Goal: Task Accomplishment & Management: Manage account settings

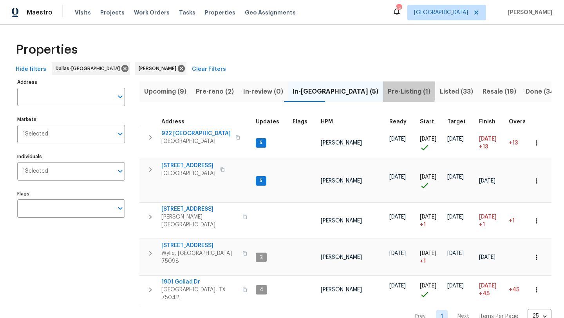
click at [387, 90] on span "Pre-Listing (1)" at bounding box center [408, 91] width 43 height 11
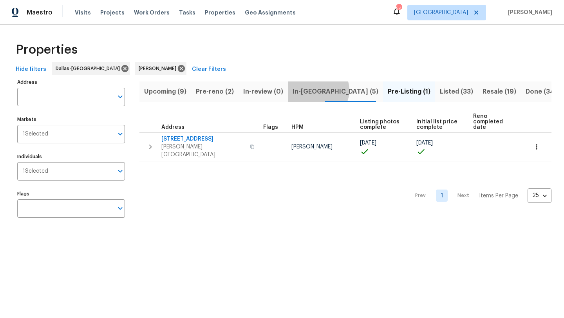
click at [313, 90] on span "In-reno (5)" at bounding box center [335, 91] width 86 height 11
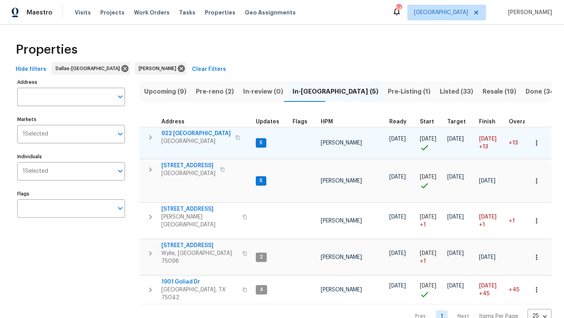
click at [189, 131] on span "922 Laguna Dr" at bounding box center [195, 134] width 69 height 8
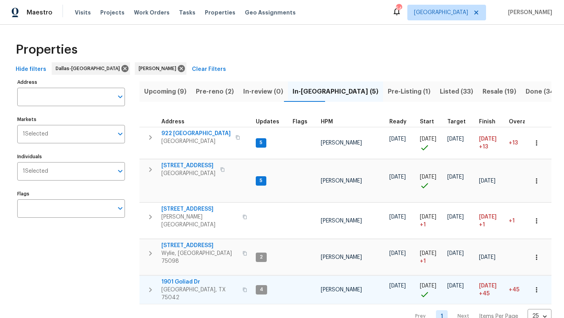
click at [189, 278] on span "1901 Goliad Dr" at bounding box center [199, 282] width 76 height 8
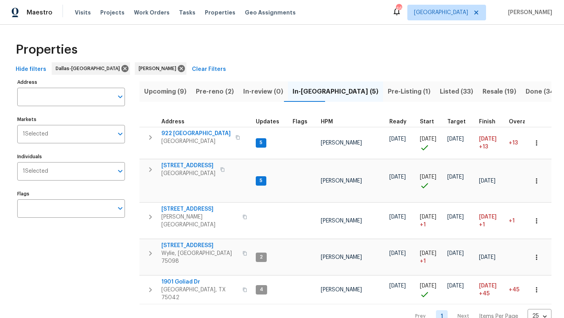
click at [220, 93] on span "Pre-reno (2)" at bounding box center [215, 91] width 38 height 11
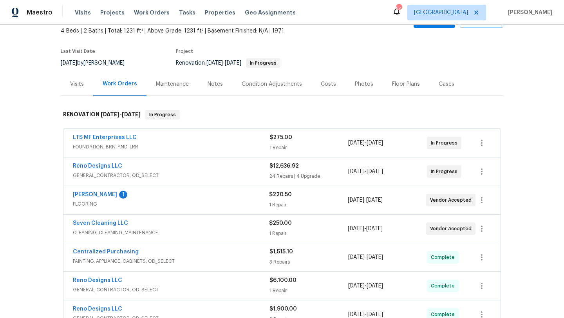
scroll to position [50, 0]
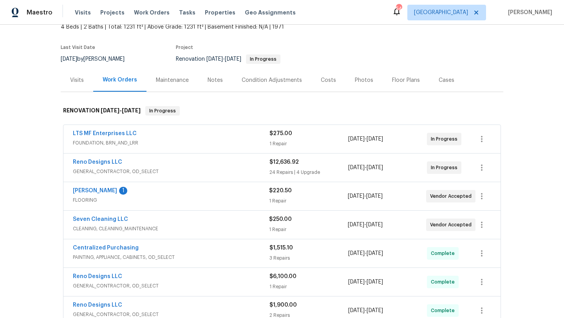
click at [157, 167] on span "GENERAL_CONTRACTOR, OD_SELECT" at bounding box center [171, 171] width 196 height 8
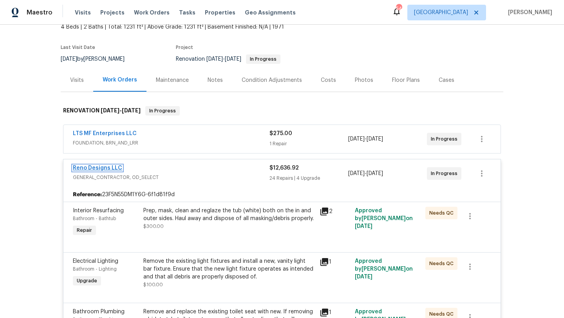
click at [114, 167] on link "Reno Designs LLC" at bounding box center [97, 167] width 49 height 5
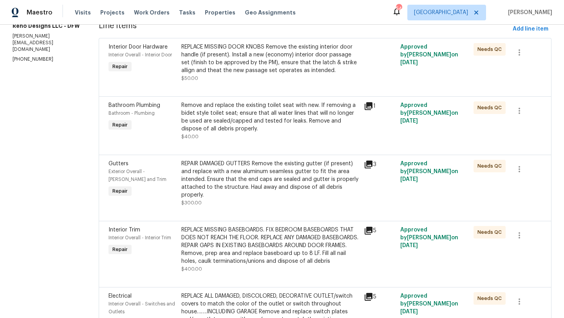
scroll to position [16, 0]
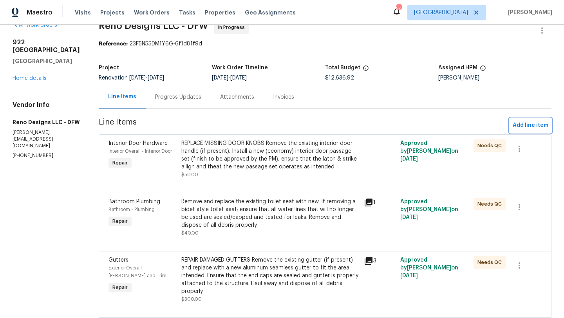
click at [517, 126] on span "Add line item" at bounding box center [530, 126] width 36 height 10
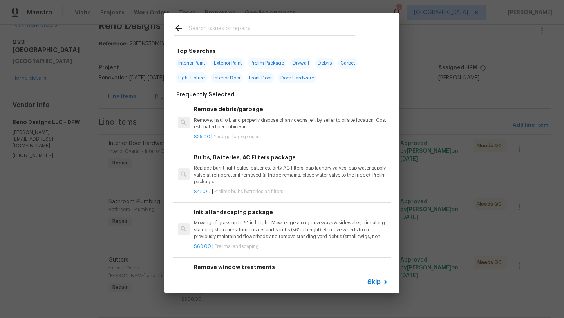
click at [239, 24] on input "text" at bounding box center [272, 29] width 166 height 12
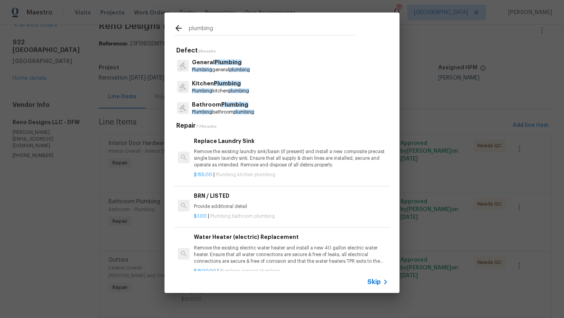
type input "plumbing"
click at [230, 61] on span "Plumbing" at bounding box center [227, 61] width 27 height 5
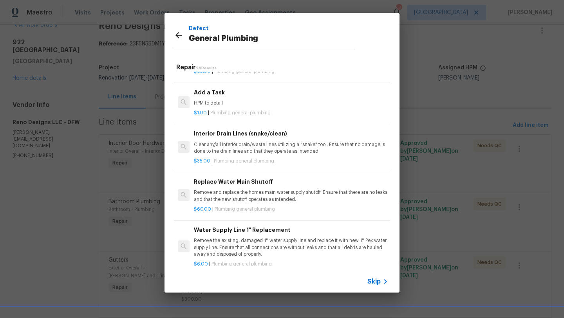
scroll to position [832, 0]
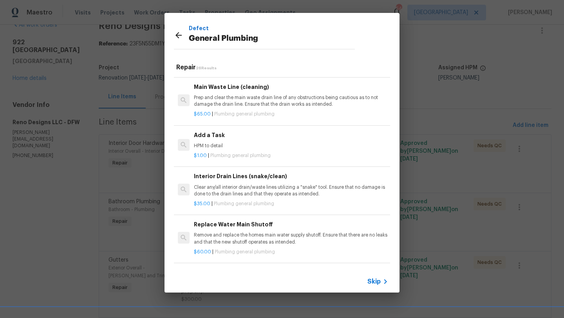
click at [228, 135] on h6 "Add a Task" at bounding box center [291, 135] width 194 height 9
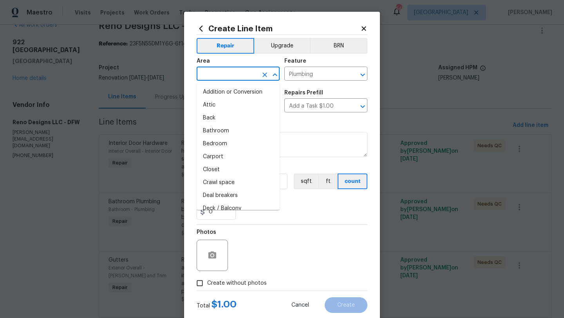
click at [227, 72] on input "text" at bounding box center [226, 74] width 61 height 12
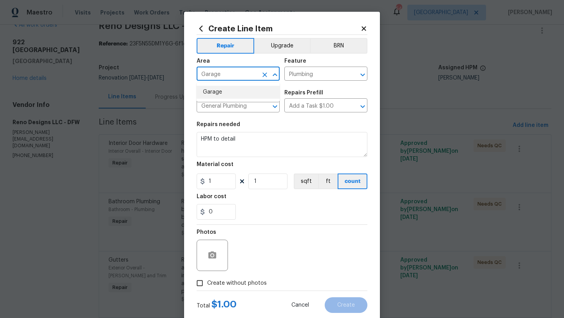
click at [226, 91] on li "Garage" at bounding box center [237, 92] width 83 height 13
type input "Garage"
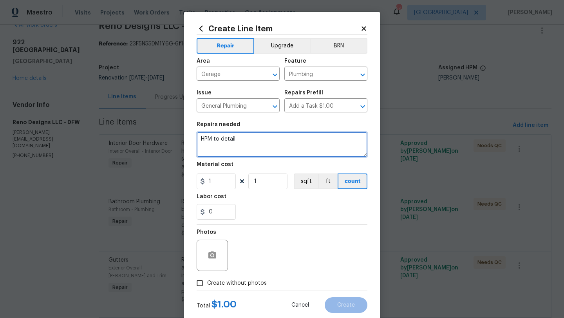
drag, startPoint x: 246, startPoint y: 140, endPoint x: 184, endPoint y: 139, distance: 62.2
click at [184, 140] on div "Create Line Item Repair Upgrade BRN Area Garage ​ Feature Plumbing ​ Issue Gene…" at bounding box center [282, 159] width 564 height 318
type textarea "Demo damaged drywall, replace damaged/leaking plumbing"
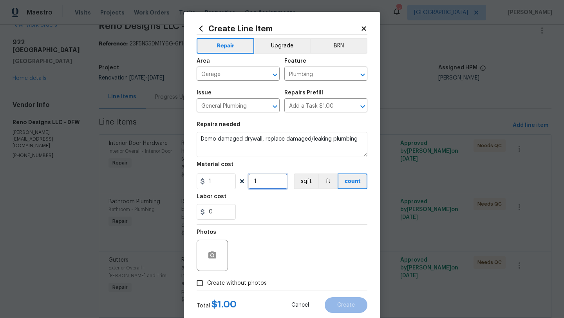
drag, startPoint x: 262, startPoint y: 184, endPoint x: 241, endPoint y: 184, distance: 20.3
click at [242, 184] on div "1 1 sqft ft count" at bounding box center [281, 181] width 171 height 16
type input "375"
click at [247, 284] on span "Create without photos" at bounding box center [236, 283] width 59 height 8
click at [207, 284] on input "Create without photos" at bounding box center [199, 282] width 15 height 15
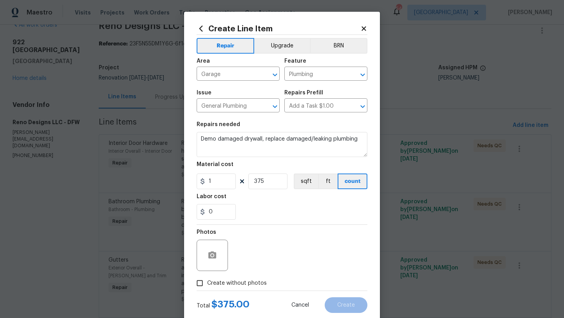
checkbox input "true"
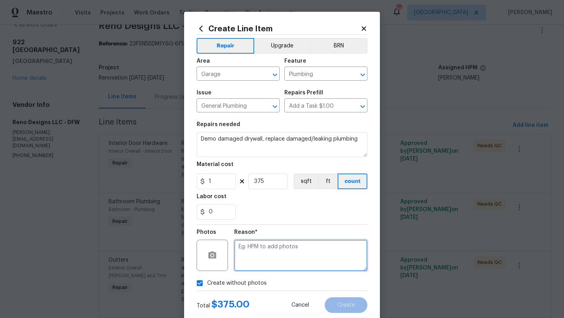
click at [257, 261] on textarea at bounding box center [300, 254] width 133 height 31
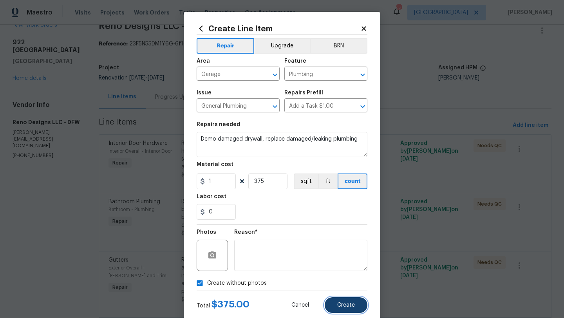
click at [336, 304] on button "Create" at bounding box center [345, 305] width 43 height 16
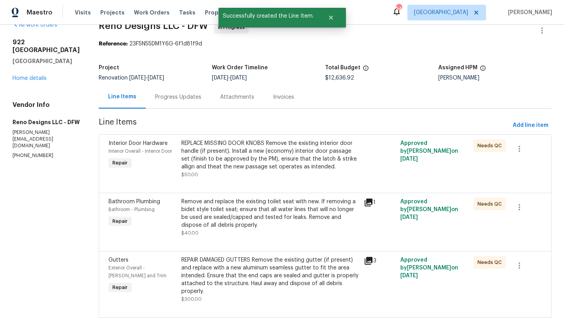
scroll to position [0, 0]
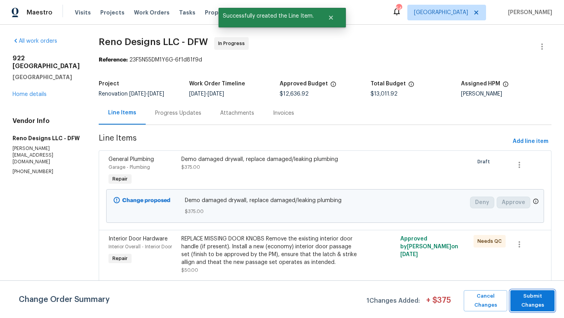
click at [532, 308] on span "Submit Changes" at bounding box center [532, 301] width 36 height 18
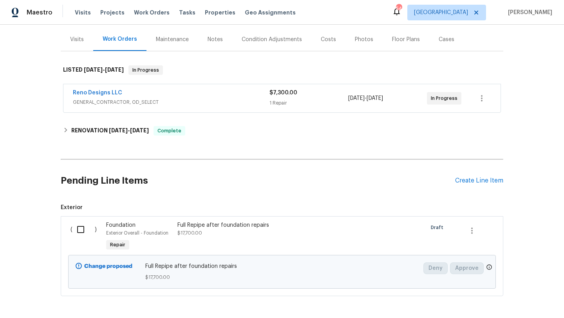
scroll to position [122, 0]
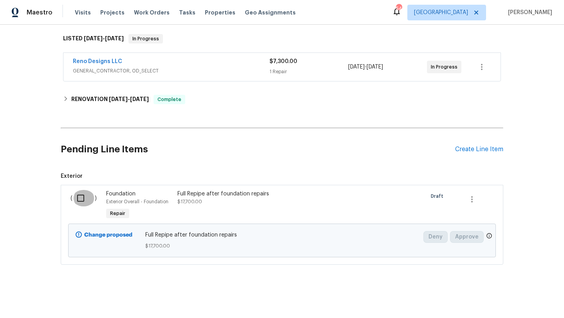
click at [85, 196] on input "checkbox" at bounding box center [83, 198] width 22 height 16
click at [514, 292] on button "Create Work Order" at bounding box center [518, 298] width 65 height 14
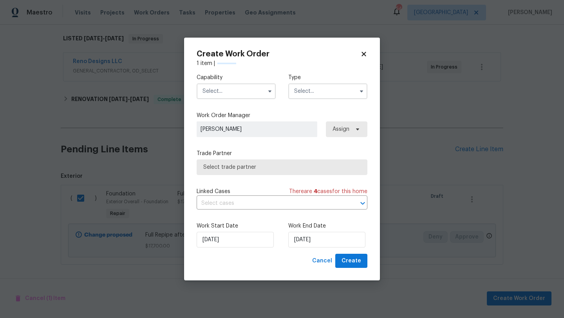
checkbox input "false"
click at [246, 91] on input "text" at bounding box center [235, 91] width 79 height 16
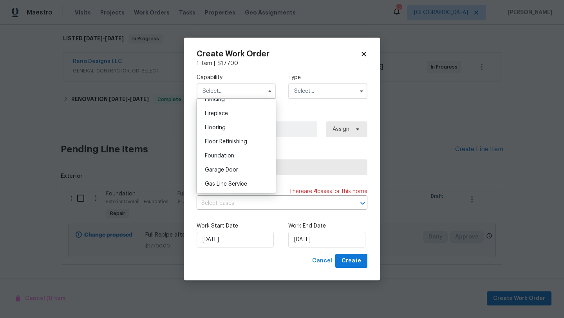
scroll to position [287, 0]
click at [239, 148] on div "Foundation" at bounding box center [235, 153] width 75 height 14
type input "Foundation"
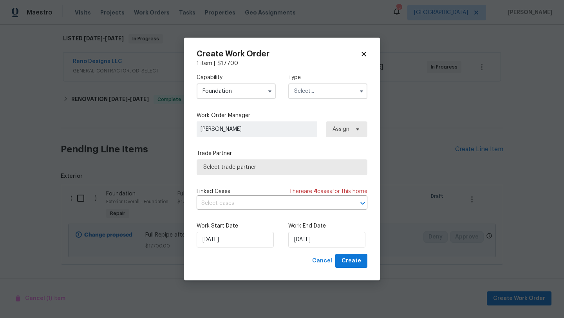
click at [315, 91] on input "text" at bounding box center [327, 91] width 79 height 16
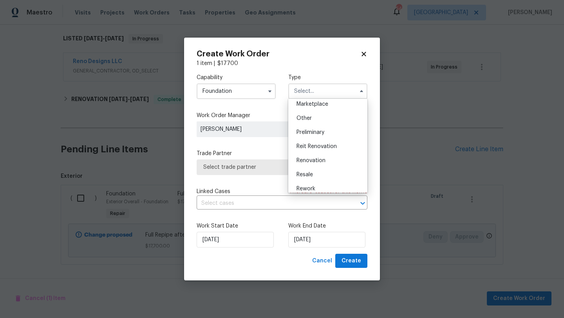
scroll to position [146, 0]
click at [317, 156] on div "Renovation" at bounding box center [327, 159] width 75 height 14
type input "Renovation"
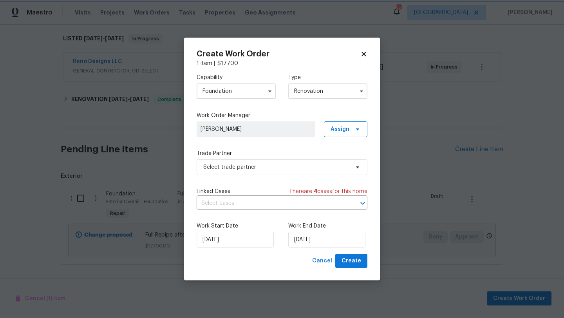
scroll to position [0, 0]
click at [306, 169] on span "Select trade partner" at bounding box center [276, 167] width 146 height 8
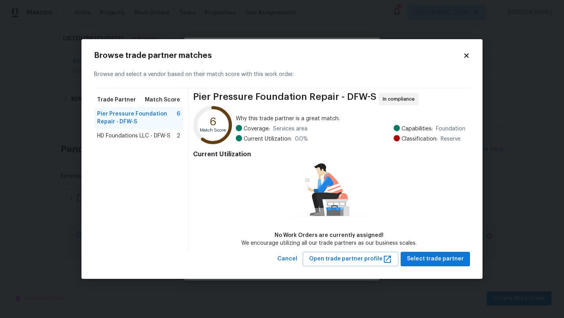
click at [468, 52] on icon at bounding box center [466, 55] width 7 height 7
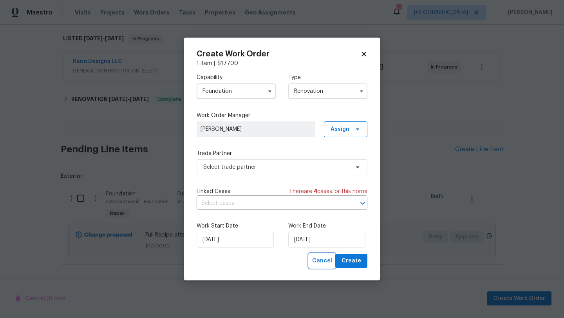
click at [321, 257] on span "Cancel" at bounding box center [322, 261] width 20 height 10
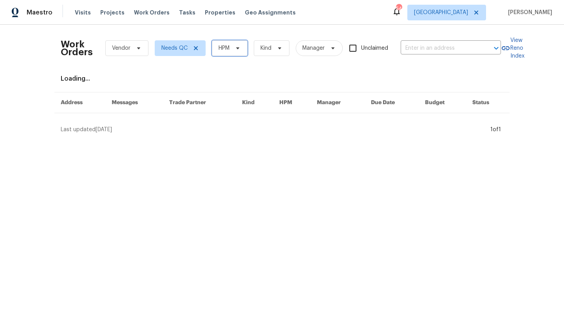
click at [228, 45] on span "HPM" at bounding box center [223, 48] width 11 height 8
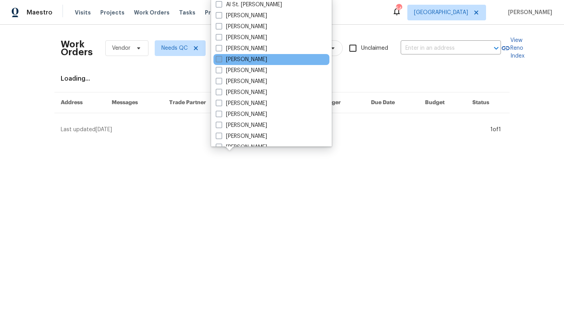
click at [234, 60] on label "[PERSON_NAME]" at bounding box center [241, 60] width 51 height 8
click at [221, 60] on input "[PERSON_NAME]" at bounding box center [218, 58] width 5 height 5
checkbox input "true"
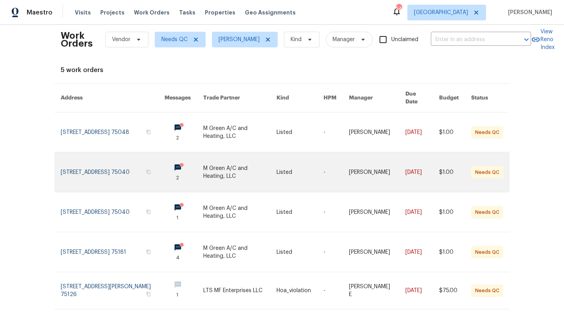
scroll to position [10, 0]
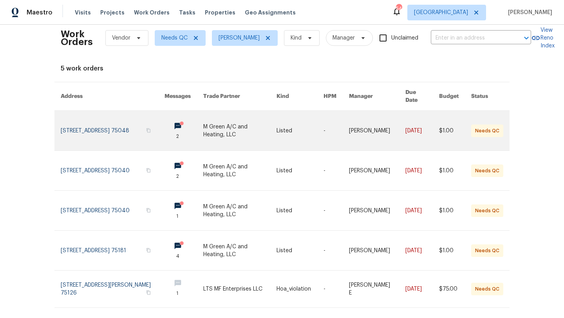
click at [238, 119] on link at bounding box center [239, 131] width 73 height 40
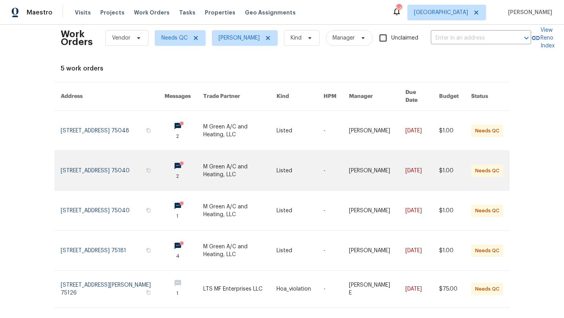
click at [140, 166] on link at bounding box center [113, 171] width 104 height 40
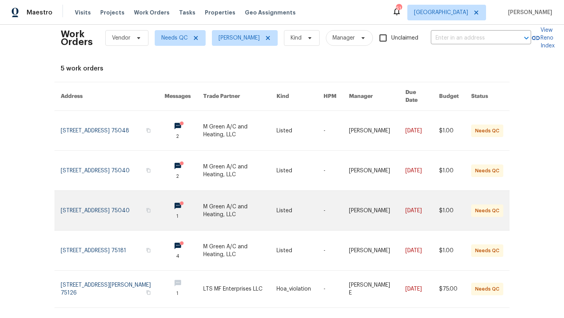
click at [226, 198] on link at bounding box center [239, 211] width 73 height 40
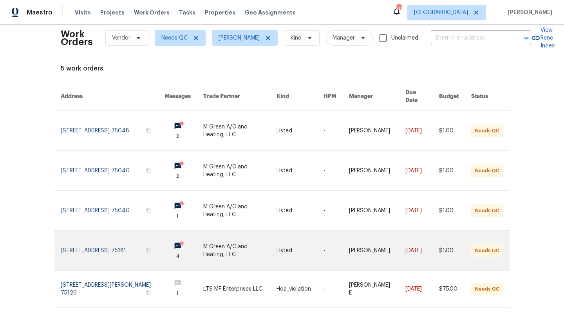
click at [134, 240] on link at bounding box center [113, 250] width 104 height 40
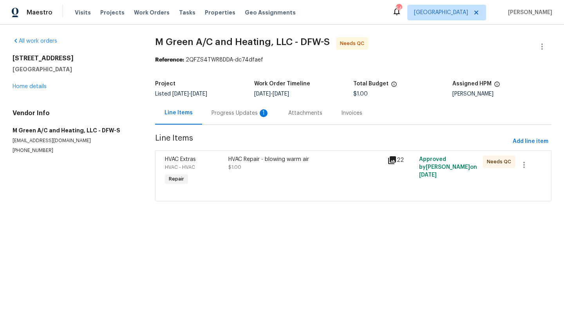
click at [219, 112] on div "Progress Updates 1" at bounding box center [240, 113] width 58 height 8
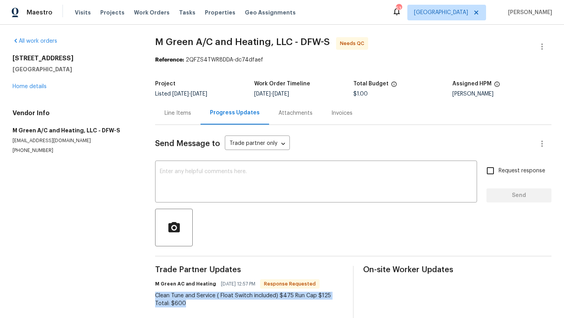
drag, startPoint x: 187, startPoint y: 303, endPoint x: 153, endPoint y: 295, distance: 34.3
click at [153, 295] on div "All work orders [STREET_ADDRESS] Home details Vendor Info M Green A/C and Heati…" at bounding box center [282, 192] width 564 height 335
copy div "Clean Tune and Service ( Float Switch included) $475 Run Cap $125 Total: $600"
click at [33, 83] on div "[STREET_ADDRESS] Home details" at bounding box center [75, 72] width 124 height 36
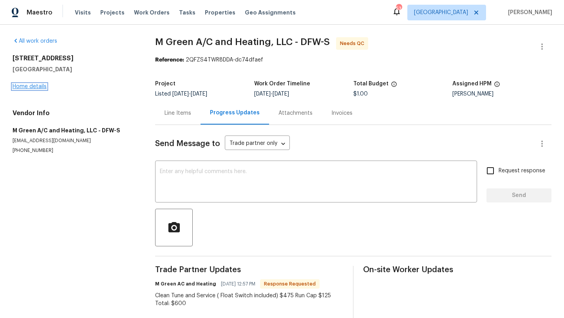
click at [33, 85] on link "Home details" at bounding box center [30, 86] width 34 height 5
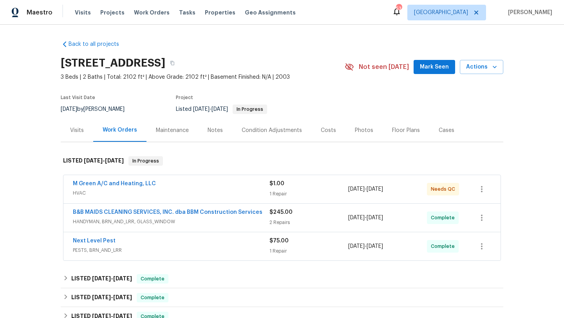
click at [200, 194] on span "HVAC" at bounding box center [171, 193] width 196 height 8
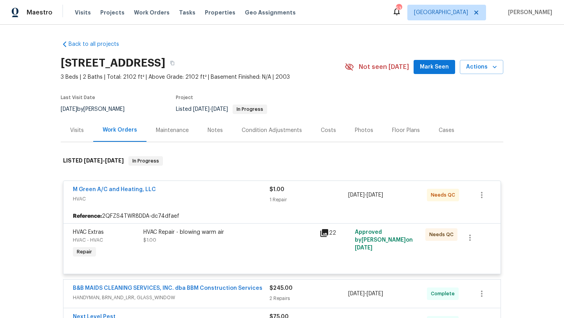
click at [193, 237] on div "HVAC Repair - blowing warm air $1.00" at bounding box center [228, 236] width 171 height 16
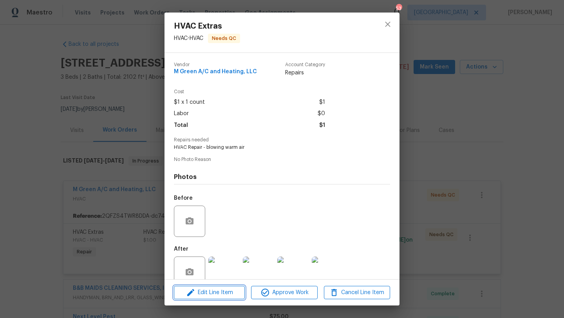
click at [216, 290] on span "Edit Line Item" at bounding box center [209, 293] width 66 height 10
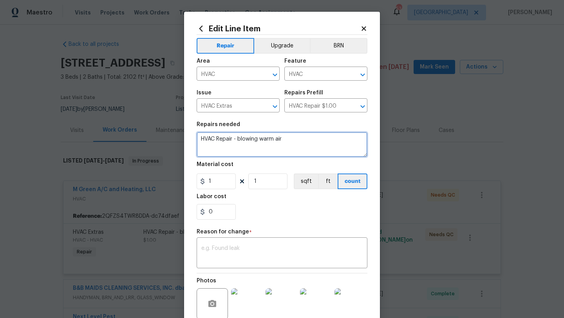
drag, startPoint x: 284, startPoint y: 142, endPoint x: 200, endPoint y: 134, distance: 85.3
click at [200, 134] on textarea "HVAC Repair - blowing warm air" at bounding box center [281, 144] width 171 height 25
paste textarea "Clean Tune and Service ( Float Switch included) $475 Run Cap $125 Total: $600"
type textarea "Clean Tune and Service ( Float Switch included) $475 Run Cap $125 Total: $600"
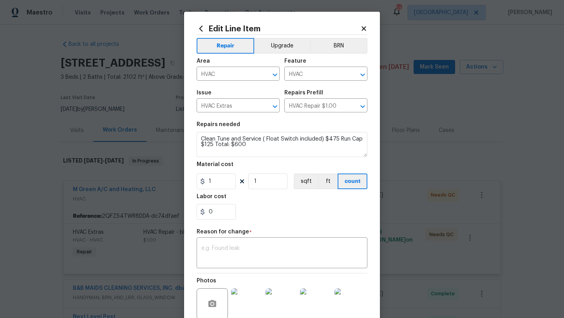
click at [253, 197] on div "Labor cost" at bounding box center [281, 199] width 171 height 10
drag, startPoint x: 258, startPoint y: 182, endPoint x: 253, endPoint y: 182, distance: 5.1
click at [253, 182] on input "1" at bounding box center [267, 181] width 39 height 16
type input "600"
click at [268, 251] on textarea at bounding box center [281, 253] width 161 height 16
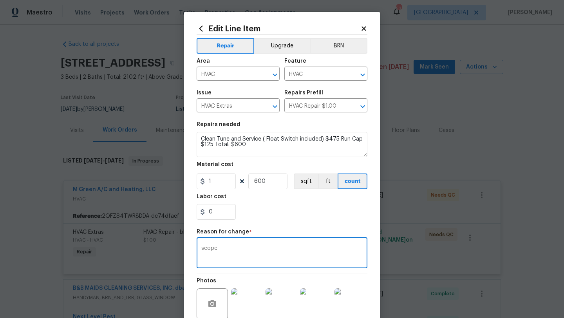
type textarea "scope"
click at [298, 223] on section "Repairs needed Clean Tune and Service ( Float Switch included) $475 Run Cap $12…" at bounding box center [281, 170] width 171 height 107
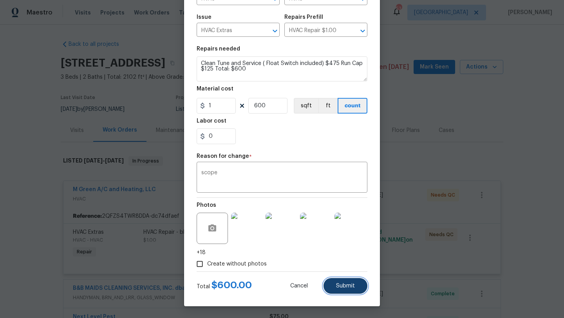
click at [342, 282] on button "Submit" at bounding box center [345, 286] width 44 height 16
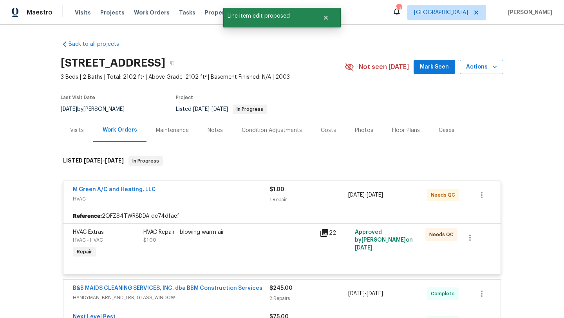
scroll to position [0, 0]
click at [124, 187] on link "M Green A/C and Heating, LLC" at bounding box center [114, 189] width 83 height 5
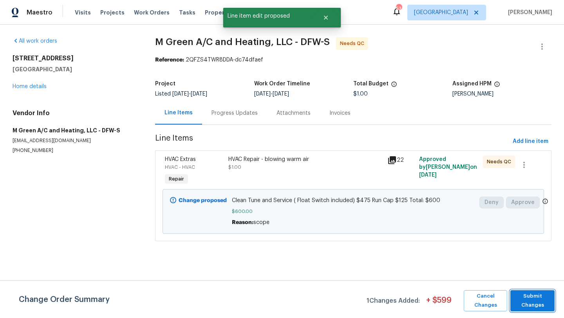
click at [532, 299] on span "Submit Changes" at bounding box center [532, 301] width 36 height 18
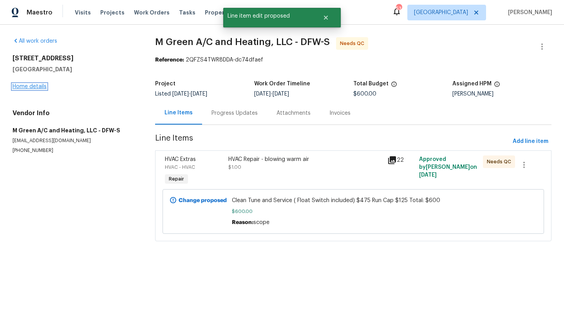
click at [32, 84] on link "Home details" at bounding box center [30, 86] width 34 height 5
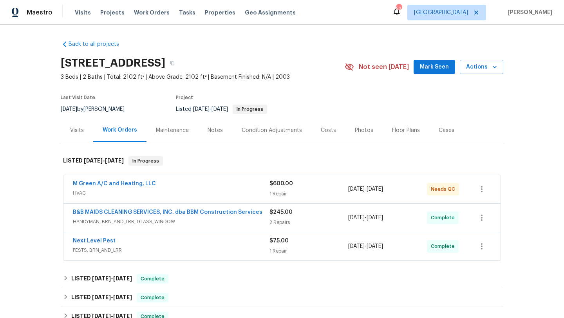
click at [207, 185] on div "M Green A/C and Heating, LLC" at bounding box center [171, 184] width 196 height 9
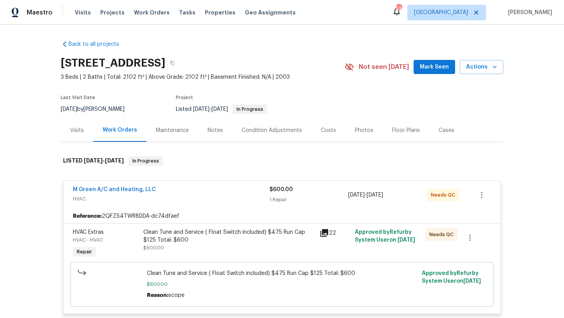
click at [229, 255] on div "Clean Tune and Service ( Float Switch included) $475 Run Cap $125 Total: $600 $…" at bounding box center [229, 244] width 176 height 36
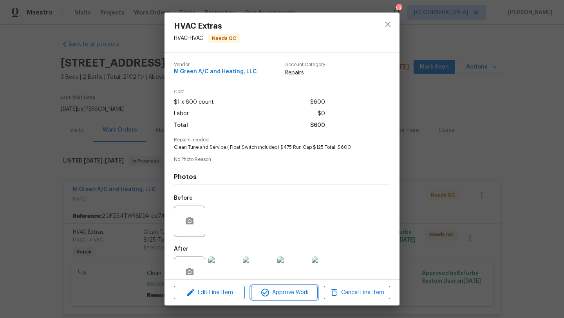
click at [274, 295] on span "Approve Work" at bounding box center [283, 293] width 61 height 10
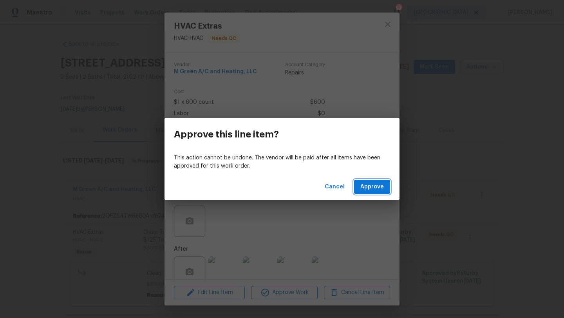
click at [373, 185] on span "Approve" at bounding box center [371, 187] width 23 height 10
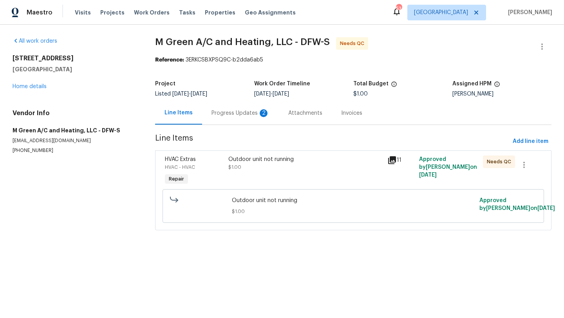
click at [221, 112] on div "Progress Updates 2" at bounding box center [240, 113] width 58 height 8
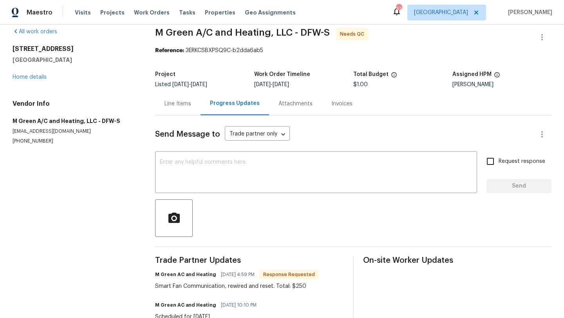
scroll to position [14, 0]
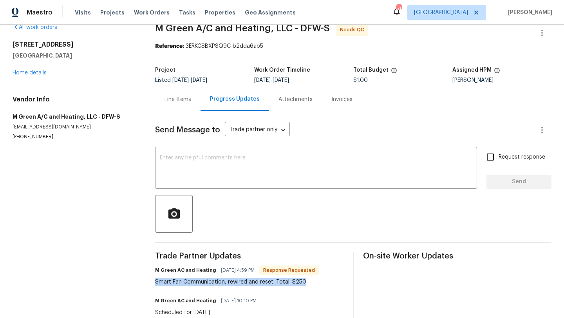
drag, startPoint x: 155, startPoint y: 281, endPoint x: 292, endPoint y: 287, distance: 137.5
click at [292, 287] on div "Trade Partner Updates M Green AC and Heating [DATE] 4:59 PM Response Requested …" at bounding box center [249, 289] width 188 height 74
copy div "Smart Fan Communication, rewired and reset. Total: $250"
click at [31, 69] on div "[STREET_ADDRESS] Home details" at bounding box center [75, 59] width 124 height 36
click at [32, 74] on link "Home details" at bounding box center [30, 72] width 34 height 5
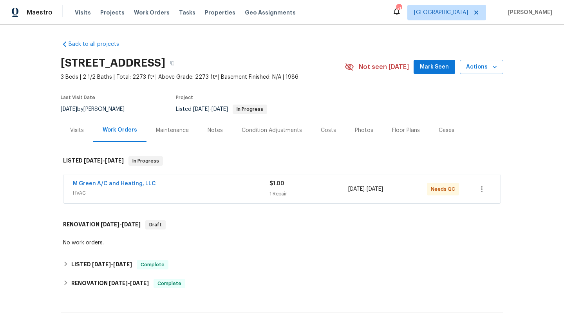
click at [225, 187] on div "M Green A/C and Heating, LLC" at bounding box center [171, 184] width 196 height 9
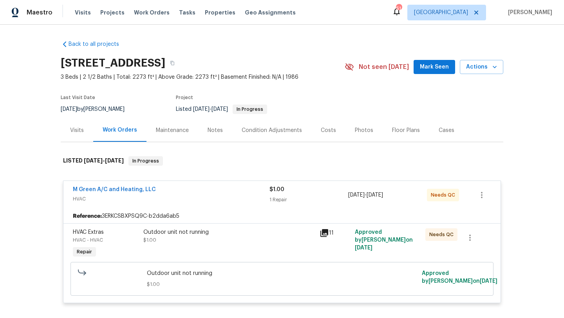
click at [207, 245] on div "Outdoor unit not running $1.00" at bounding box center [229, 244] width 176 height 36
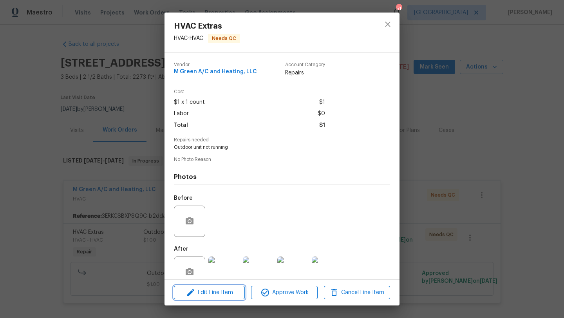
click at [229, 289] on span "Edit Line Item" at bounding box center [209, 293] width 66 height 10
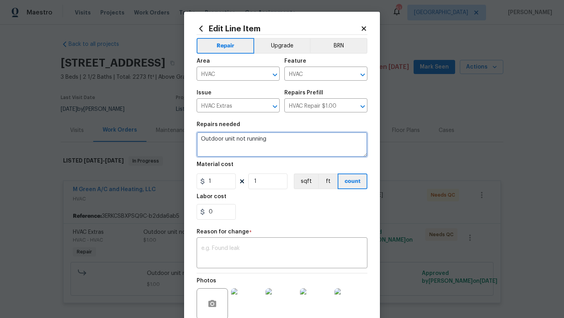
drag, startPoint x: 271, startPoint y: 142, endPoint x: 193, endPoint y: 133, distance: 79.2
click at [193, 133] on div "Edit Line Item Repair Upgrade BRN Area HVAC ​ Feature HVAC ​ Issue HVAC Extras …" at bounding box center [282, 197] width 196 height 370
paste textarea "Smart Fan Communication, rewired and reset. Total: $250"
type textarea "Smart Fan Communication, rewired and reset. Total: $250"
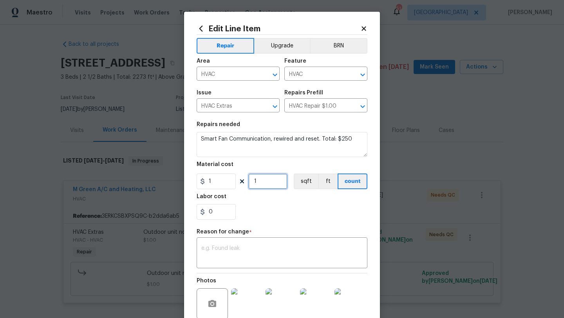
drag, startPoint x: 264, startPoint y: 183, endPoint x: 243, endPoint y: 184, distance: 20.4
click at [243, 184] on div "1 1 sqft ft count" at bounding box center [281, 181] width 171 height 16
type input "250"
click at [244, 256] on textarea at bounding box center [281, 253] width 161 height 16
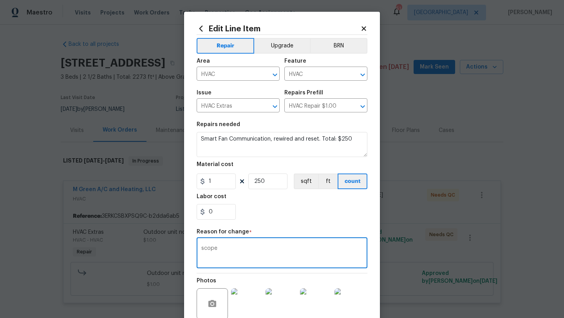
type textarea "scope"
click at [272, 211] on div "0" at bounding box center [281, 212] width 171 height 16
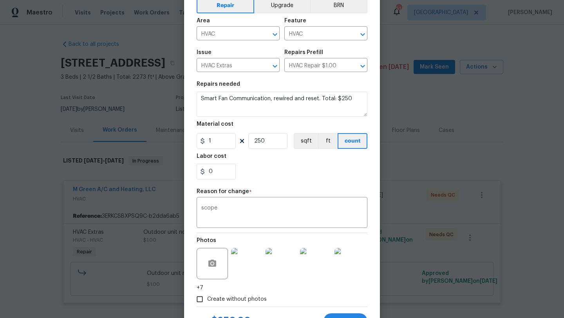
scroll to position [76, 0]
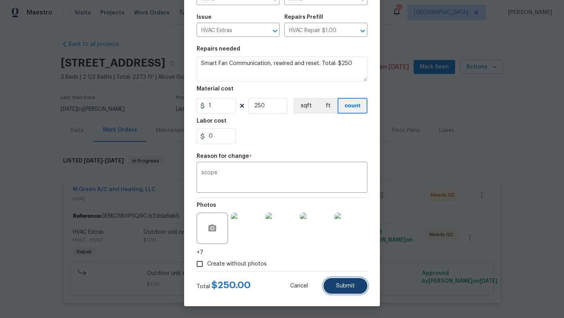
click at [335, 287] on button "Submit" at bounding box center [345, 286] width 44 height 16
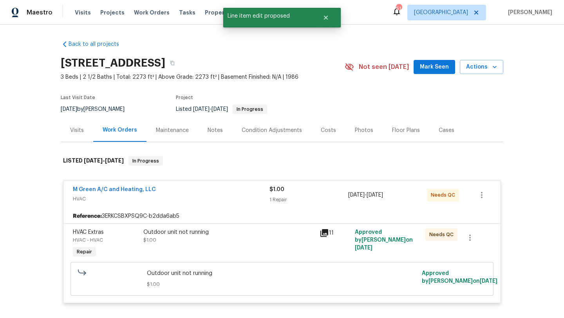
scroll to position [0, 0]
click at [154, 187] on div "M Green A/C and Heating, LLC" at bounding box center [171, 189] width 196 height 9
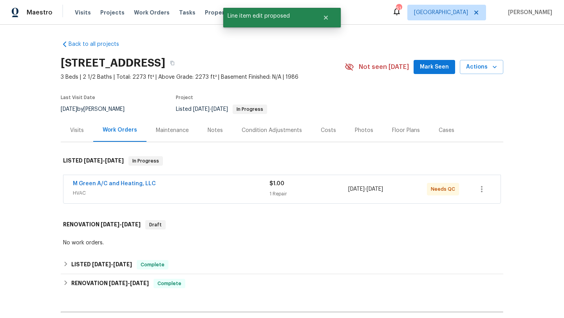
click at [140, 178] on div "M Green A/C and Heating, LLC HVAC $1.00 1 Repair 8/25/2025 - 8/29/2025 Needs QC" at bounding box center [281, 189] width 437 height 28
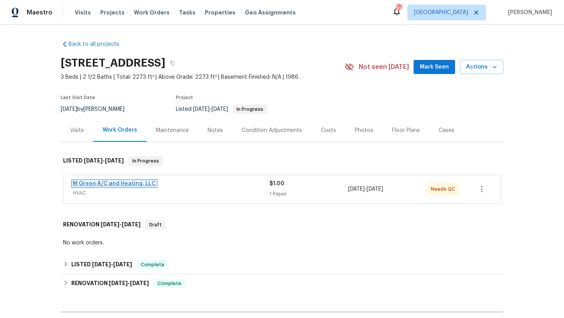
click at [139, 182] on link "M Green A/C and Heating, LLC" at bounding box center [114, 183] width 83 height 5
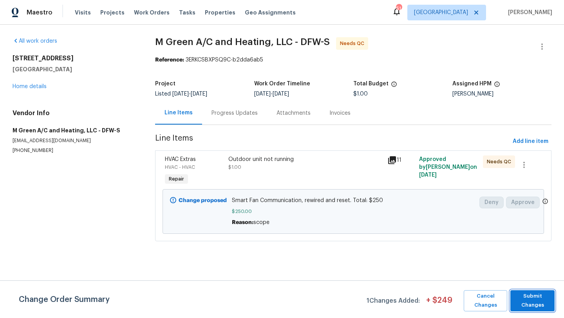
click at [526, 295] on span "Submit Changes" at bounding box center [532, 301] width 36 height 18
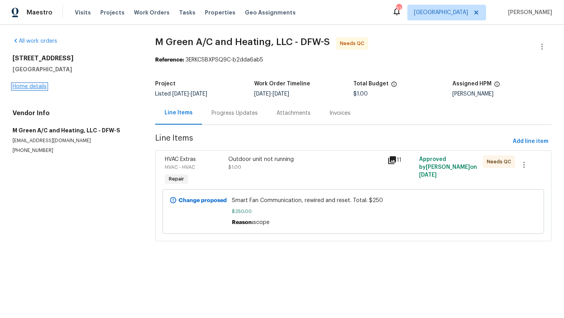
click at [40, 84] on link "Home details" at bounding box center [30, 86] width 34 height 5
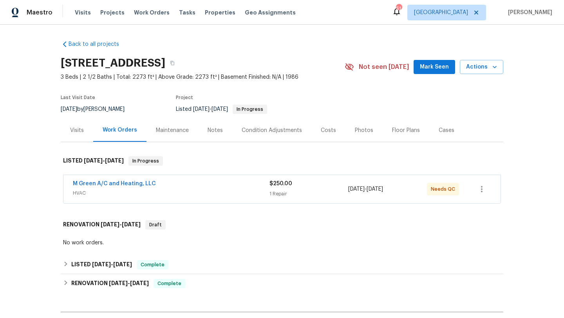
click at [194, 185] on div "M Green A/C and Heating, LLC" at bounding box center [171, 184] width 196 height 9
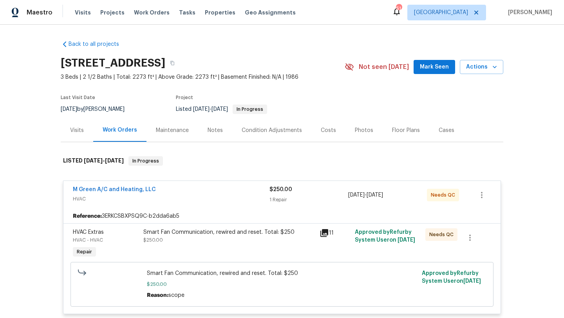
click at [223, 241] on div "Smart Fan Communication, rewired and reset. Total: $250 $250.00" at bounding box center [228, 236] width 171 height 16
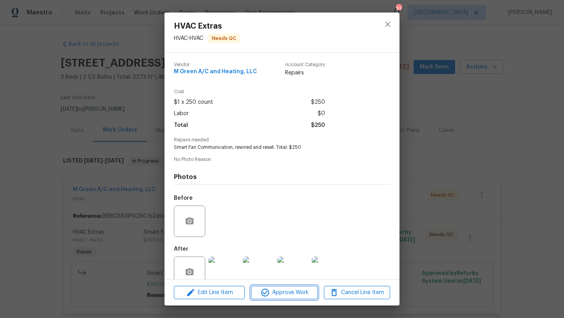
click at [278, 295] on span "Approve Work" at bounding box center [283, 293] width 61 height 10
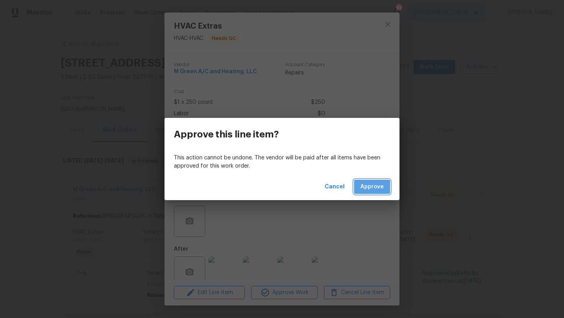
click at [365, 187] on span "Approve" at bounding box center [371, 187] width 23 height 10
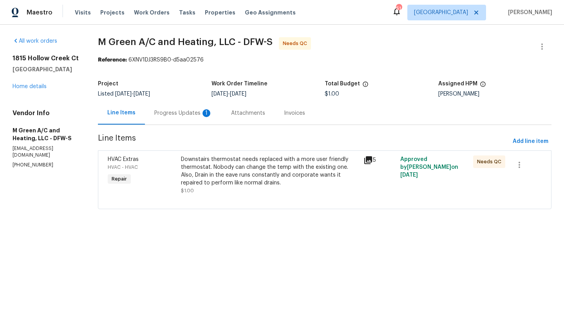
click at [198, 112] on div "Progress Updates 1" at bounding box center [183, 113] width 58 height 8
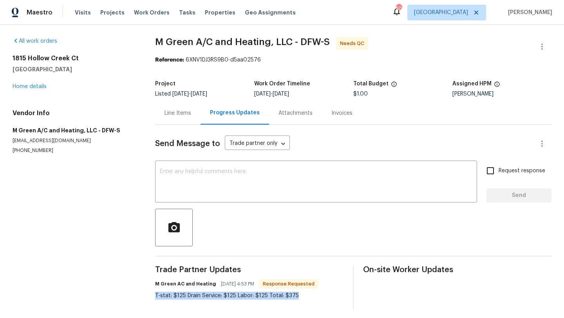
drag, startPoint x: 153, startPoint y: 293, endPoint x: 286, endPoint y: 302, distance: 133.7
click at [286, 302] on div "All work orders [STREET_ADDRESS] Home details Vendor Info M Green A/C and Heati…" at bounding box center [282, 173] width 564 height 297
copy div "T-stat: $125 Drain Service: $125 Labor: $125 Total: $375"
click at [27, 87] on link "Home details" at bounding box center [30, 86] width 34 height 5
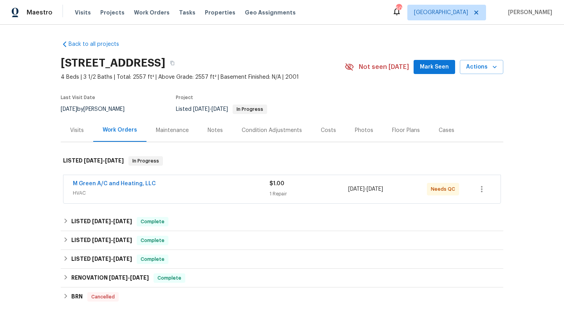
click at [199, 181] on div "M Green A/C and Heating, LLC" at bounding box center [171, 184] width 196 height 9
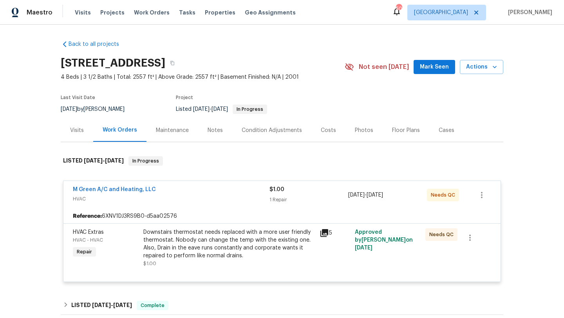
click at [214, 236] on div "Downstairs thermostat needs replaced with a more user friendly thermostat. Nobo…" at bounding box center [228, 243] width 171 height 31
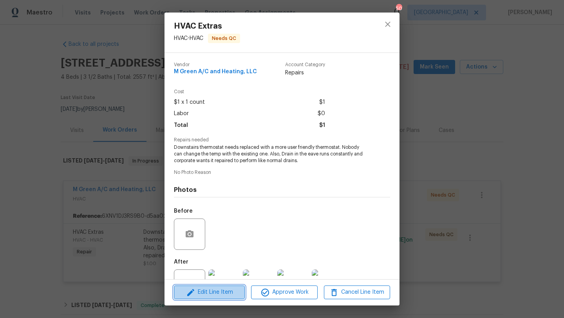
click at [222, 291] on span "Edit Line Item" at bounding box center [209, 292] width 66 height 10
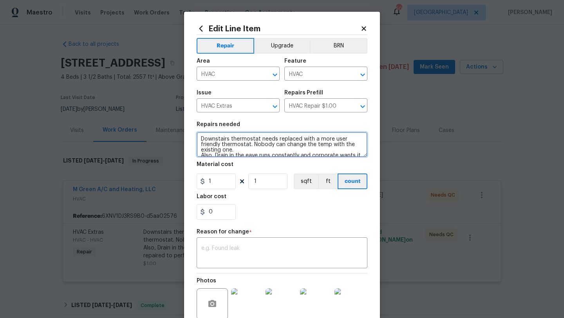
drag, startPoint x: 305, startPoint y: 151, endPoint x: 188, endPoint y: 124, distance: 120.5
click at [188, 124] on div "Edit Line Item Repair Upgrade BRN Area HVAC ​ Feature HVAC ​ Issue HVAC Extras …" at bounding box center [282, 197] width 196 height 370
paste textarea "T-stat: $125 Drain Service: $125 Labor: $125 Total: $375"
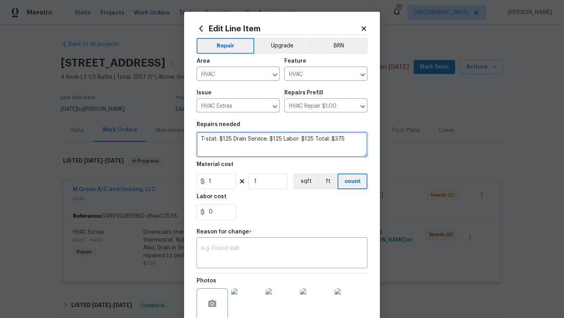
type textarea "T-stat: $125 Drain Service: $125 Labor: $125 Total: $375"
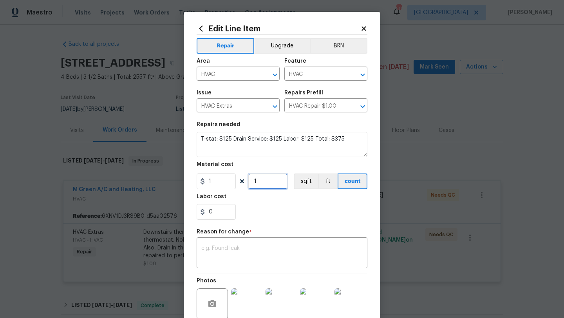
drag, startPoint x: 265, startPoint y: 189, endPoint x: 232, endPoint y: 186, distance: 33.0
click at [232, 186] on div "1 1 sqft ft count" at bounding box center [281, 181] width 171 height 16
type input "375"
click at [225, 246] on textarea at bounding box center [281, 253] width 161 height 16
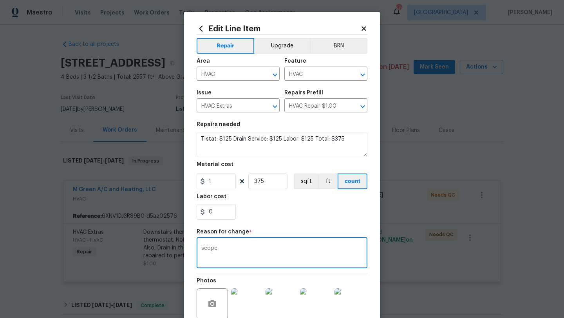
type textarea "scope"
click at [268, 225] on div "Repair Upgrade BRN Area HVAC ​ Feature HVAC ​ Issue HVAC Extras ​ Repairs Prefi…" at bounding box center [281, 191] width 171 height 312
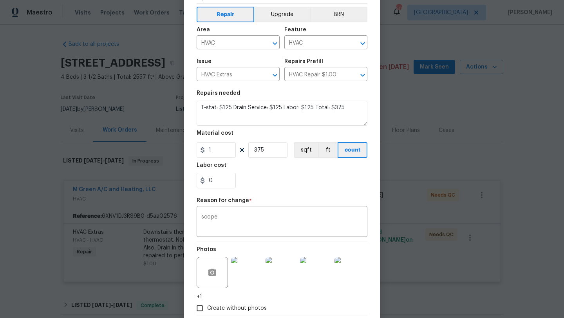
scroll to position [76, 0]
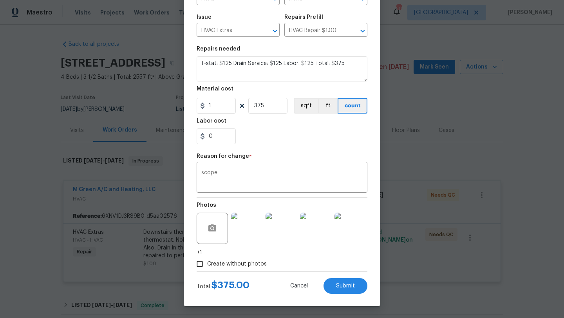
click at [342, 276] on div "Total $ 375.00 Cancel Submit" at bounding box center [281, 283] width 171 height 22
click at [342, 280] on button "Submit" at bounding box center [345, 286] width 44 height 16
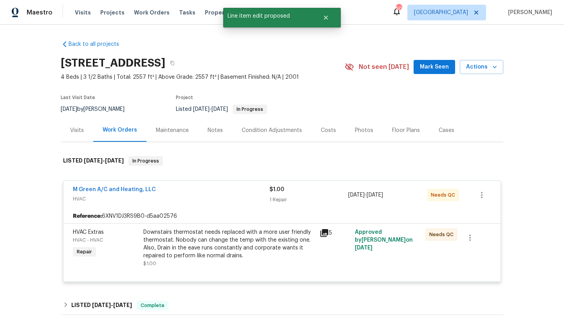
scroll to position [0, 0]
click at [140, 190] on link "M Green A/C and Heating, LLC" at bounding box center [114, 189] width 83 height 5
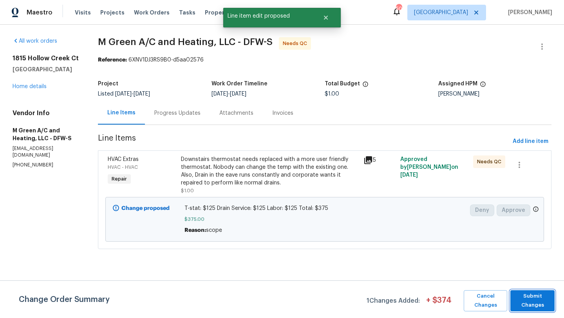
click at [538, 301] on span "Submit Changes" at bounding box center [532, 301] width 36 height 18
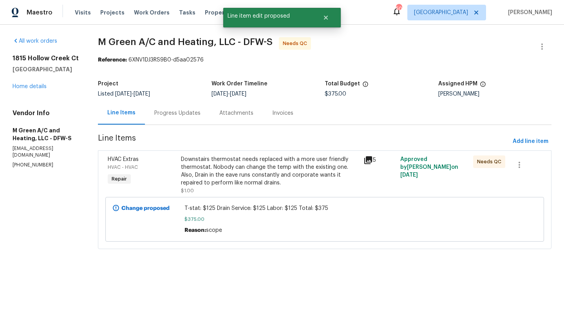
click at [286, 174] on div "Downstairs thermostat needs replaced with a more user friendly thermostat. Nobo…" at bounding box center [270, 170] width 178 height 31
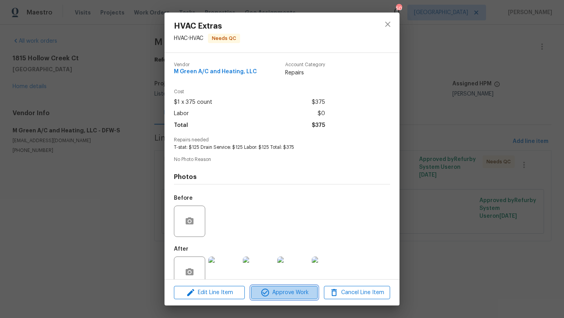
click at [279, 289] on span "Approve Work" at bounding box center [283, 293] width 61 height 10
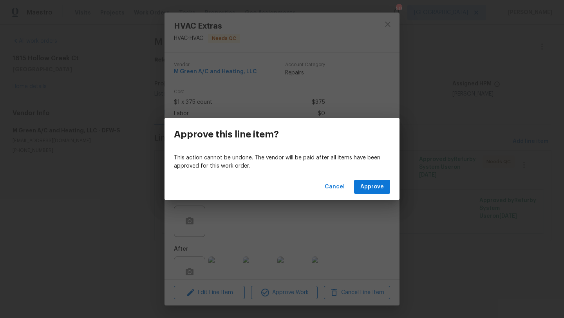
click at [390, 174] on div "Cancel Approve" at bounding box center [281, 186] width 235 height 27
click at [383, 180] on button "Approve" at bounding box center [372, 187] width 36 height 14
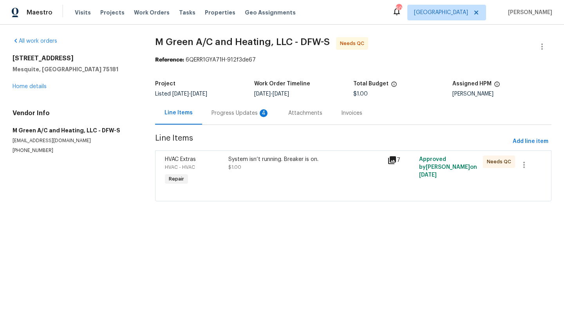
click at [213, 111] on div "Progress Updates 4" at bounding box center [240, 113] width 58 height 8
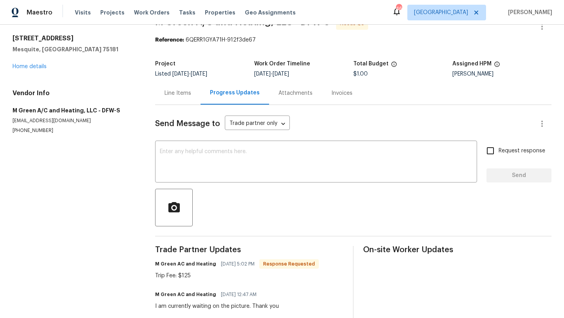
scroll to position [24, 0]
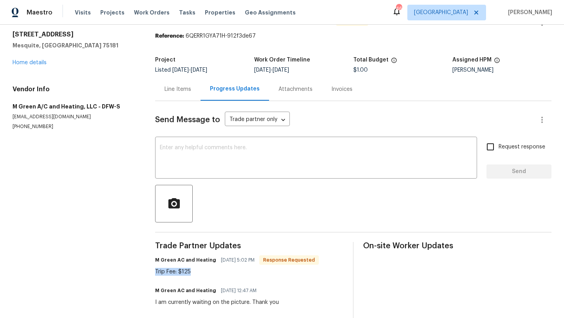
drag, startPoint x: 191, startPoint y: 270, endPoint x: 155, endPoint y: 271, distance: 36.0
click at [155, 271] on div "All work orders 2605 Brushy Creek Trl Mesquite, TX 75181 Home details Vendor In…" at bounding box center [282, 195] width 564 height 388
copy div "Trip Fee: $125"
click at [41, 60] on link "Home details" at bounding box center [30, 62] width 34 height 5
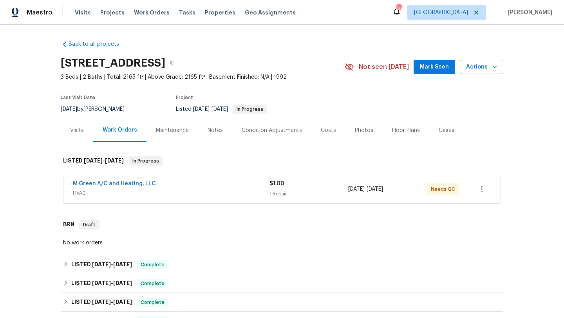
click at [193, 183] on div "M Green A/C and Heating, LLC" at bounding box center [171, 184] width 196 height 9
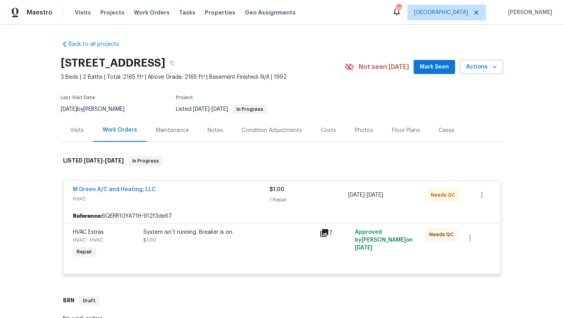
click at [208, 238] on div "System isn’t running. Breaker is on. $1.00" at bounding box center [228, 236] width 171 height 16
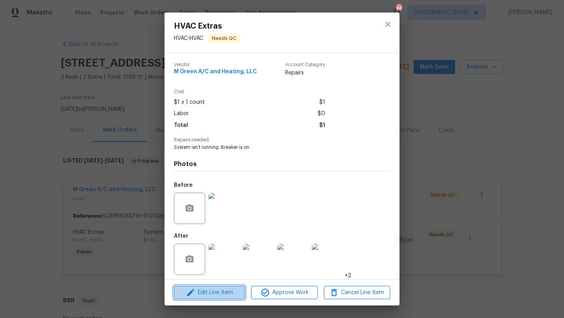
click at [232, 292] on span "Edit Line Item" at bounding box center [209, 293] width 66 height 10
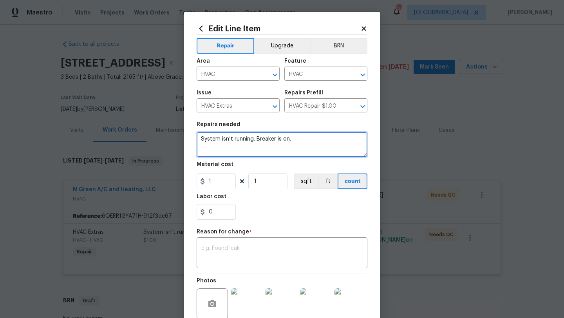
drag, startPoint x: 295, startPoint y: 143, endPoint x: 187, endPoint y: 133, distance: 108.1
click at [187, 133] on div "Edit Line Item Repair Upgrade BRN Area HVAC ​ Feature HVAC ​ Issue HVAC Extras …" at bounding box center [282, 197] width 196 height 370
paste textarea "Trip Fee: $125"
type textarea "Trip Fee: $125"
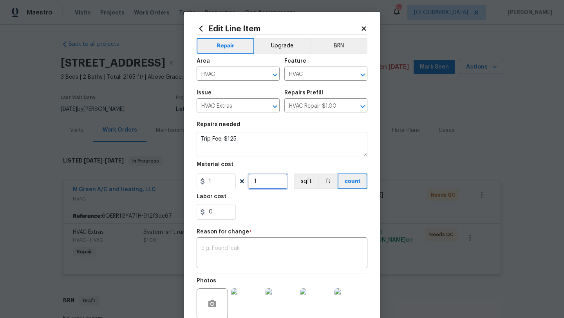
click at [265, 182] on input "1" at bounding box center [267, 181] width 39 height 16
type input "125"
click at [273, 245] on div "x ​" at bounding box center [281, 253] width 171 height 29
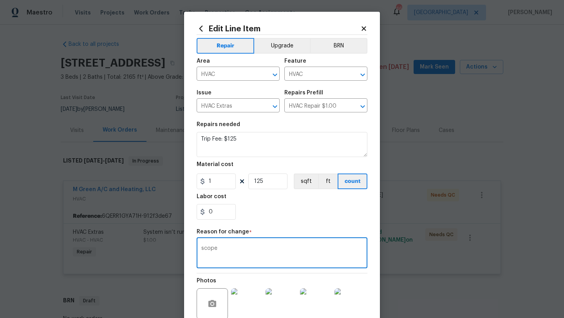
type textarea "scope"
click at [297, 218] on div "0" at bounding box center [281, 212] width 171 height 16
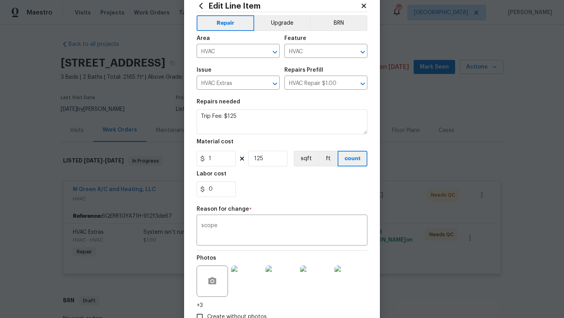
scroll to position [76, 0]
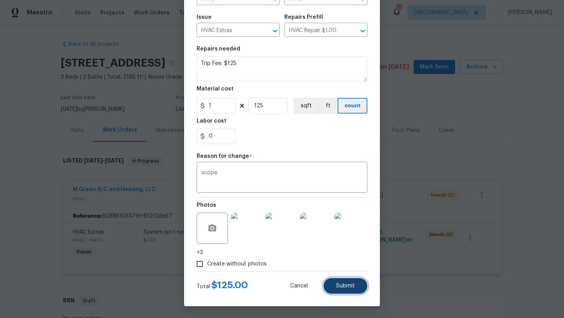
click at [353, 280] on button "Submit" at bounding box center [345, 286] width 44 height 16
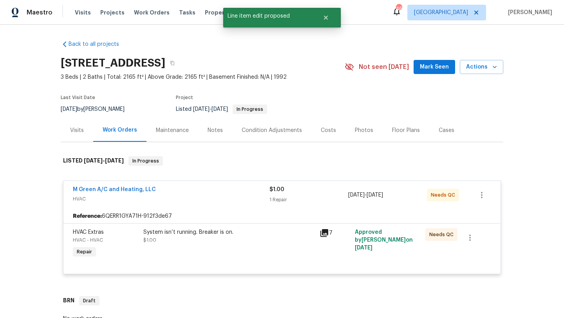
scroll to position [0, 0]
click at [145, 190] on link "M Green A/C and Heating, LLC" at bounding box center [114, 189] width 83 height 5
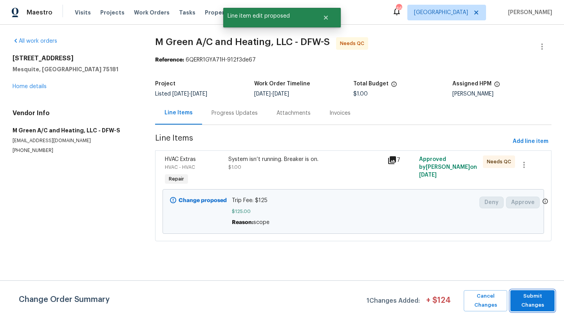
click at [538, 299] on span "Submit Changes" at bounding box center [532, 301] width 36 height 18
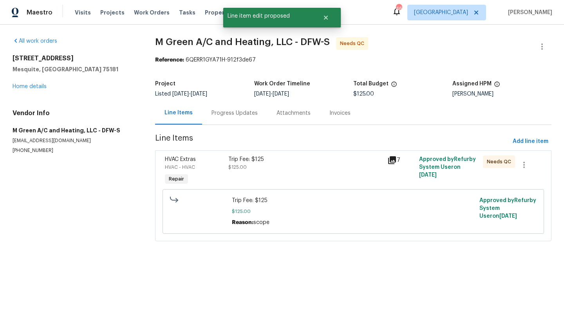
click at [247, 160] on div "Trip Fee: $125" at bounding box center [305, 159] width 154 height 8
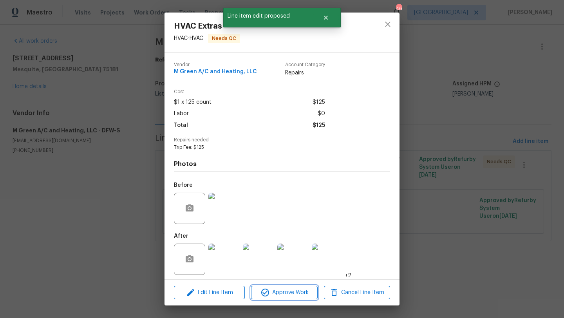
click at [292, 292] on span "Approve Work" at bounding box center [283, 293] width 61 height 10
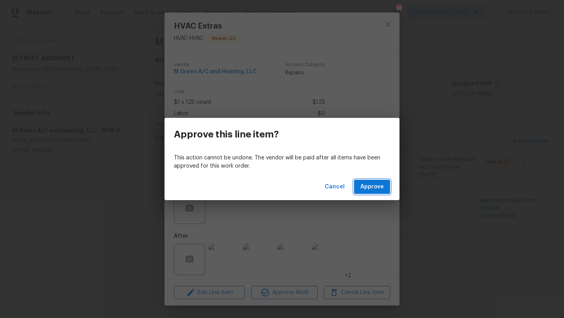
click at [369, 180] on button "Approve" at bounding box center [372, 187] width 36 height 14
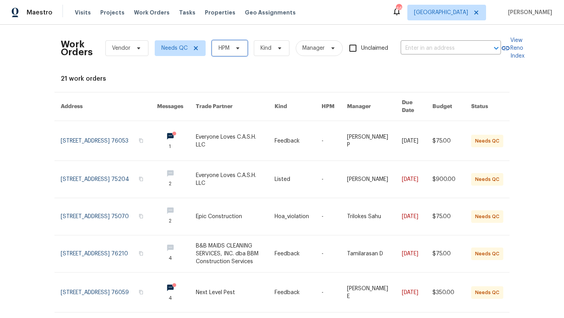
click at [232, 47] on span at bounding box center [236, 48] width 9 height 6
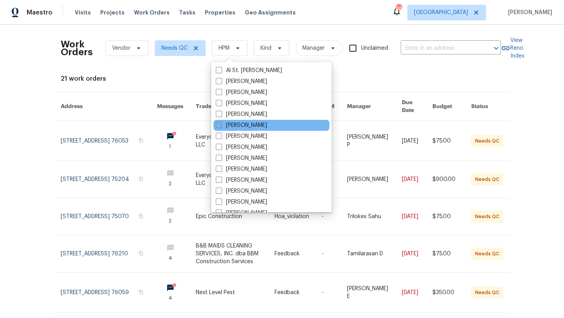
click at [236, 125] on label "[PERSON_NAME]" at bounding box center [241, 125] width 51 height 8
click at [221, 125] on input "[PERSON_NAME]" at bounding box center [218, 123] width 5 height 5
checkbox input "true"
